Goal: Information Seeking & Learning: Learn about a topic

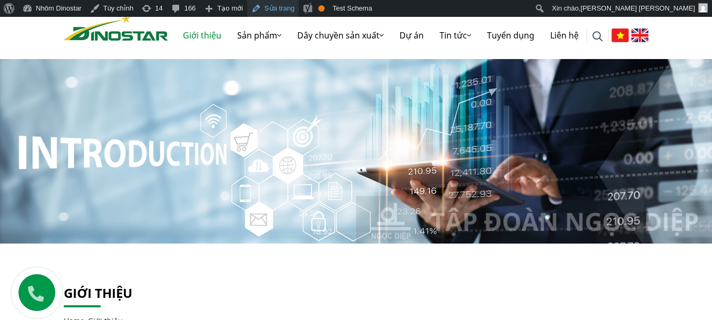
click at [266, 13] on link "Sửa trang" at bounding box center [273, 8] width 52 height 17
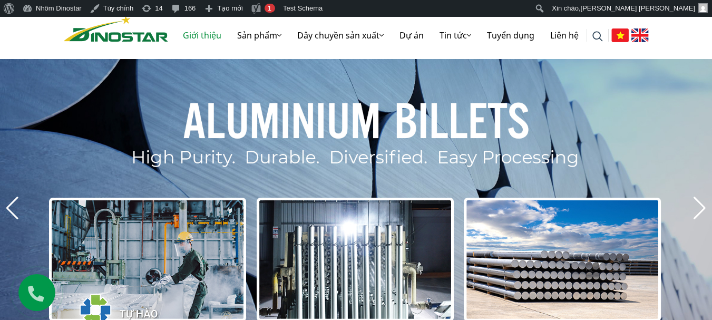
click at [184, 37] on link "Giới thiệu" at bounding box center [202, 35] width 54 height 34
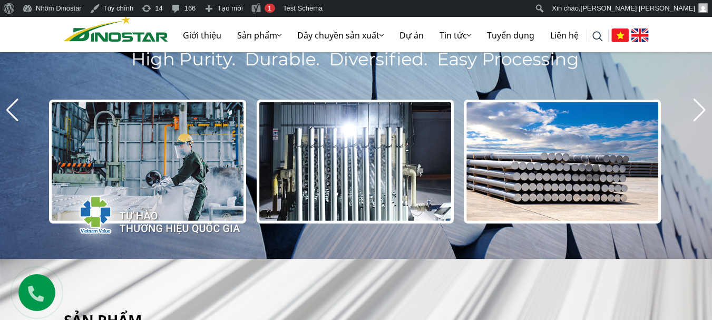
scroll to position [105, 0]
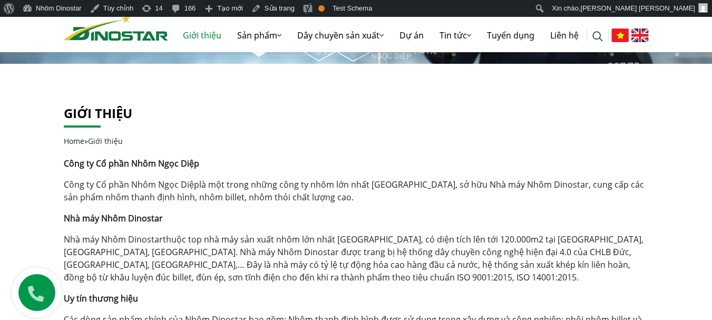
scroll to position [211, 0]
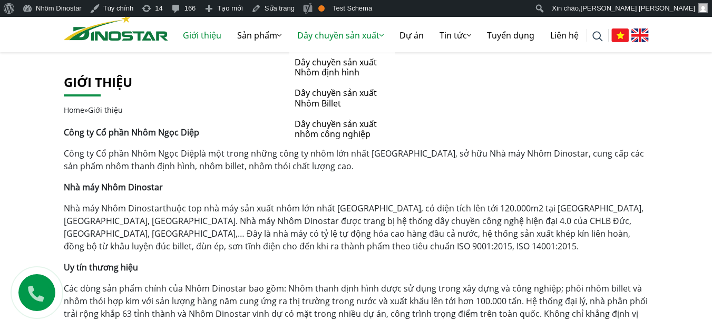
click at [316, 33] on link "Dây chuyền sản xuất" at bounding box center [340, 35] width 102 height 34
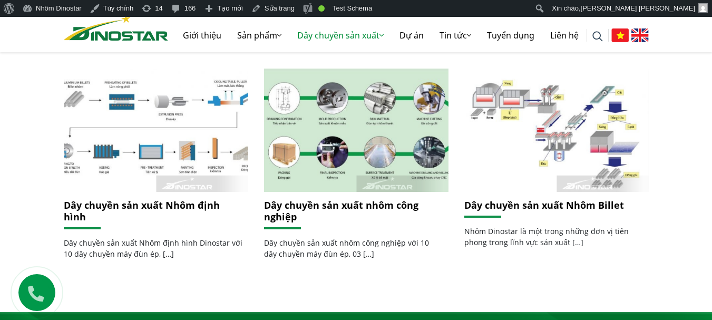
scroll to position [422, 0]
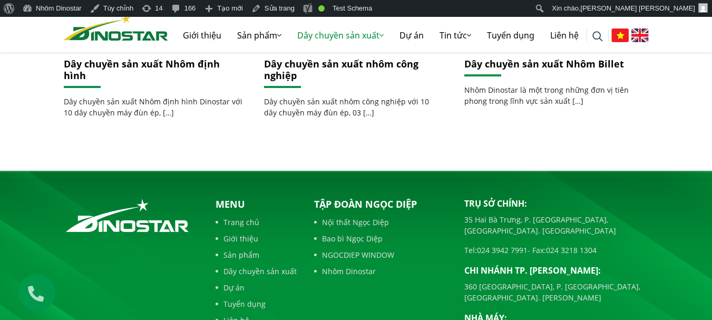
click at [185, 65] on link "Dây chuyền sản xuất Nhôm định hình" at bounding box center [142, 69] width 156 height 24
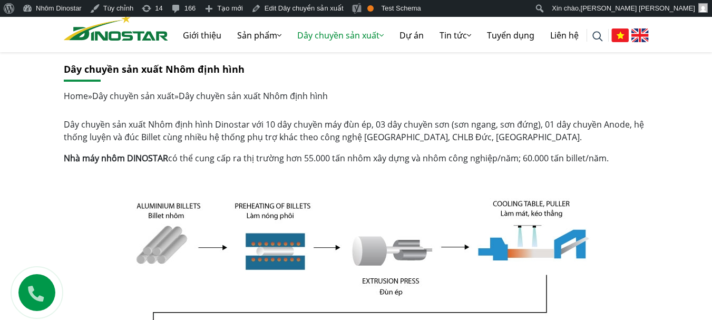
scroll to position [211, 0]
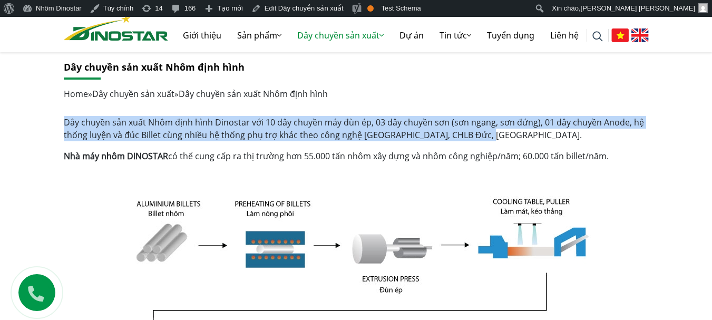
drag, startPoint x: 61, startPoint y: 119, endPoint x: 522, endPoint y: 140, distance: 461.0
copy p "Dây chuyền sản xuất Nhôm định hình Dinostar với 10 dây chuyền máy đùn ép, 03 dâ…"
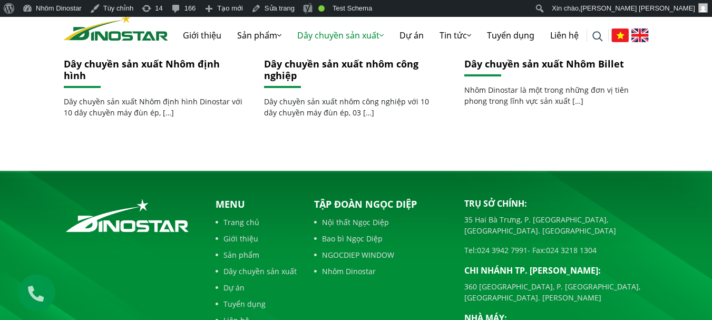
click at [285, 59] on link "Dây chuyền sản xuất nhôm công nghiệp" at bounding box center [341, 69] width 154 height 24
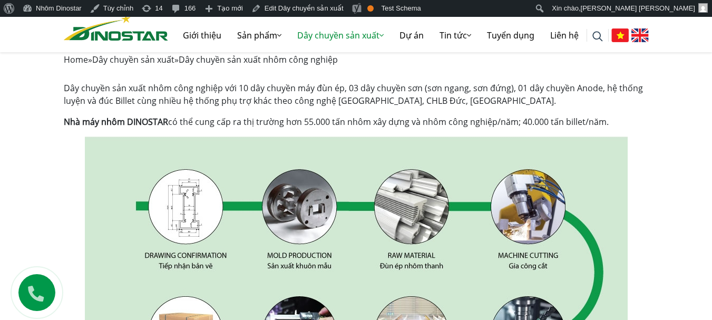
scroll to position [263, 0]
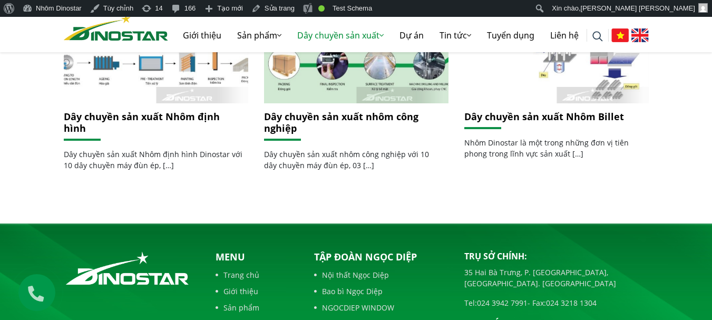
click at [539, 116] on link "Dây chuyền sản xuất Nhôm Billet" at bounding box center [544, 116] width 160 height 13
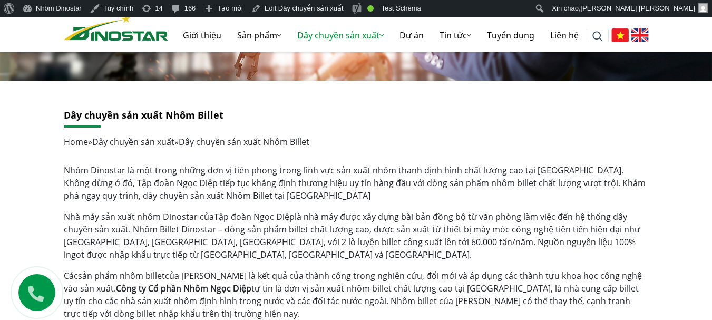
scroll to position [211, 0]
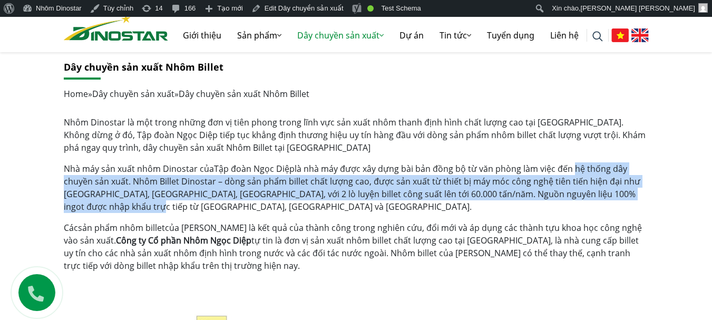
drag, startPoint x: 571, startPoint y: 165, endPoint x: 247, endPoint y: 204, distance: 326.4
click at [247, 204] on p "Nhà máy sản xuất nhôm Dinostar của Tập đoàn Ngọc Diệp là nhà máy được xây dựng …" at bounding box center [356, 187] width 585 height 51
copy p "hệ thống dây chuyền sản xuất. Nhôm Billet Dinostar – dòng sản phẩm billet chất …"
click at [201, 38] on link "Giới thiệu" at bounding box center [202, 35] width 54 height 34
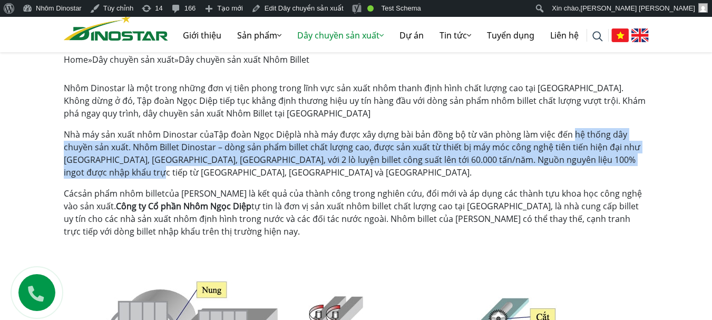
scroll to position [302, 0]
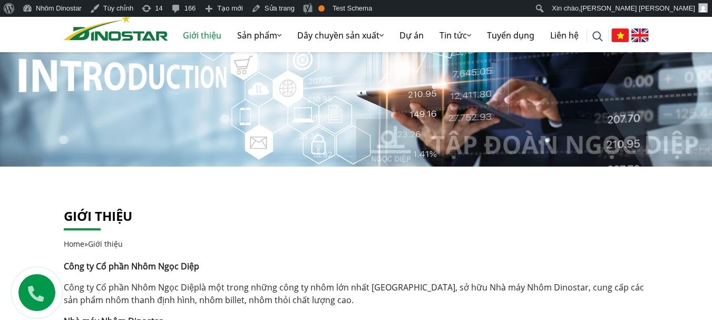
scroll to position [211, 0]
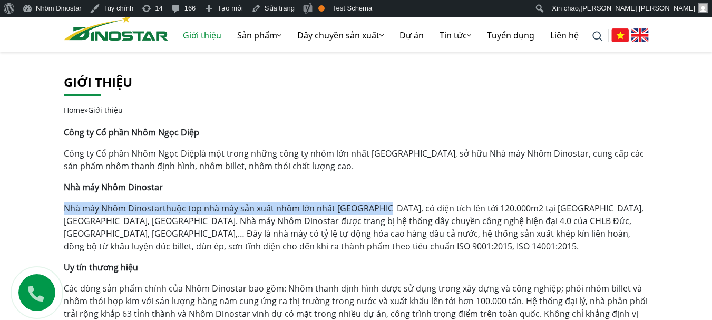
drag, startPoint x: 58, startPoint y: 208, endPoint x: 375, endPoint y: 210, distance: 316.7
copy p "Nhà máy Nhôm Dinostar thuộc top nhà máy sản xuất nhôm lớn nhất Việt Nam,"
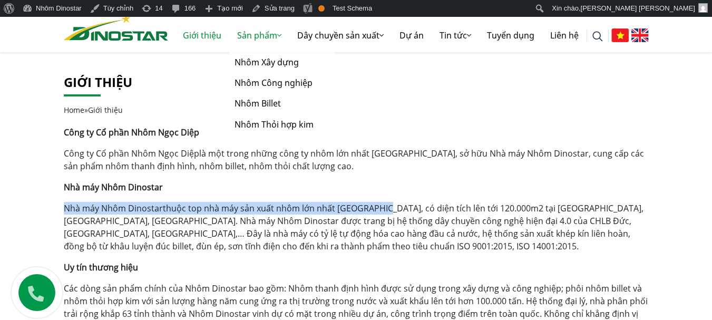
click at [262, 34] on link "Sản phẩm" at bounding box center [259, 35] width 60 height 34
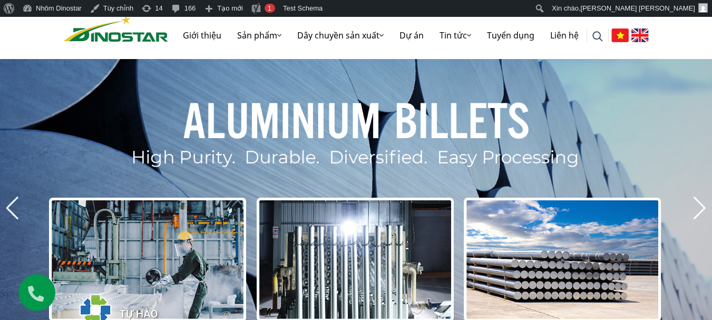
click at [89, 37] on img at bounding box center [116, 28] width 104 height 26
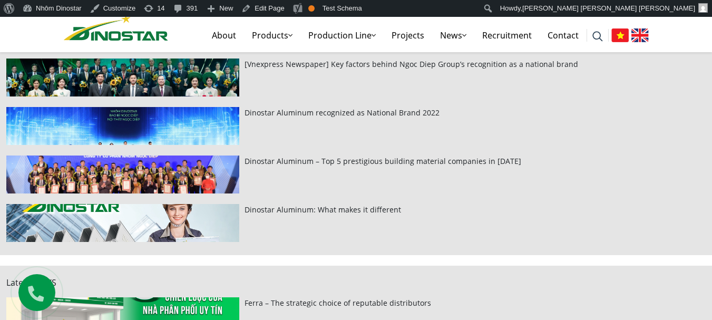
scroll to position [211, 0]
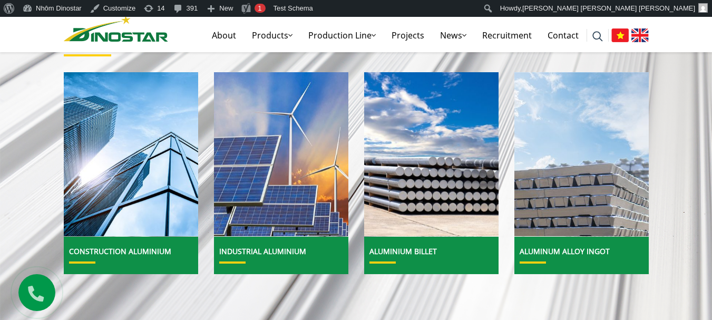
scroll to position [580, 0]
